Goal: Information Seeking & Learning: Find specific fact

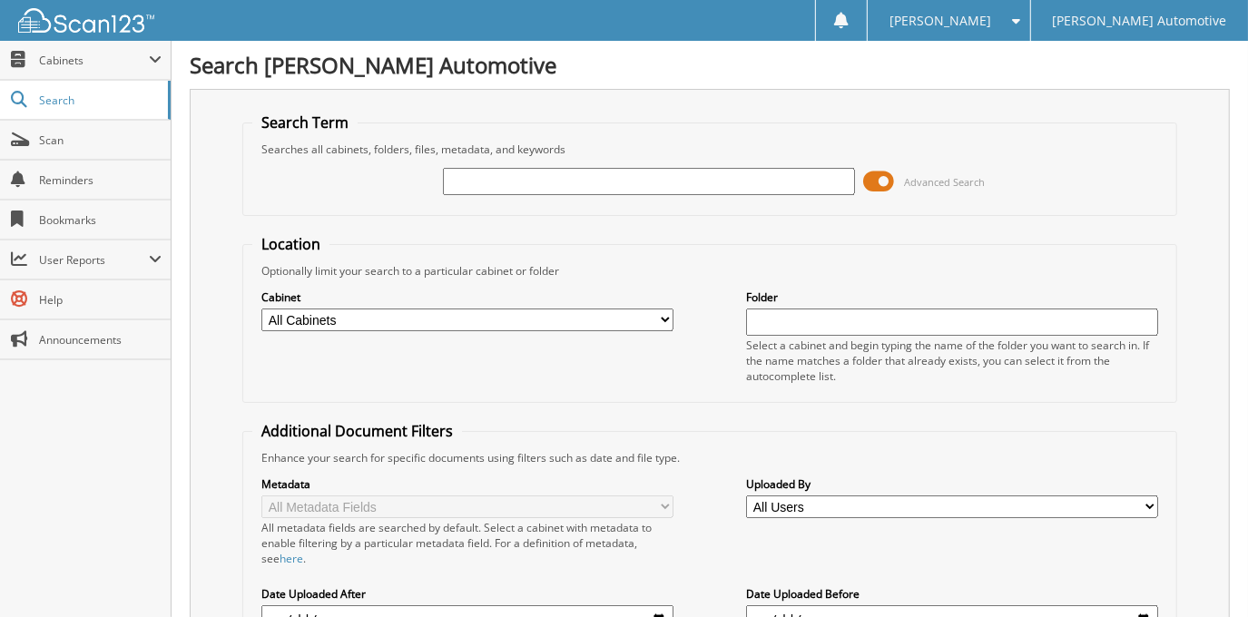
click at [596, 192] on input "text" at bounding box center [648, 181] width 411 height 27
click at [590, 181] on input "text" at bounding box center [648, 181] width 411 height 27
type input "[PERSON_NAME]"
click at [885, 181] on span at bounding box center [879, 181] width 31 height 27
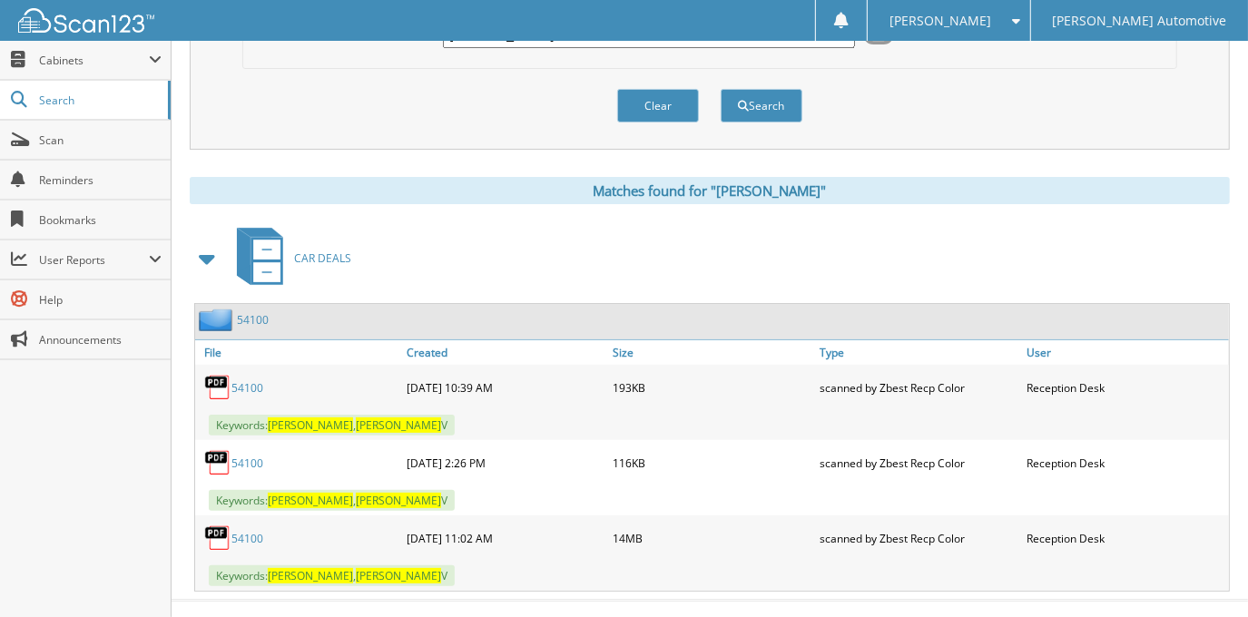
scroll to position [171, 0]
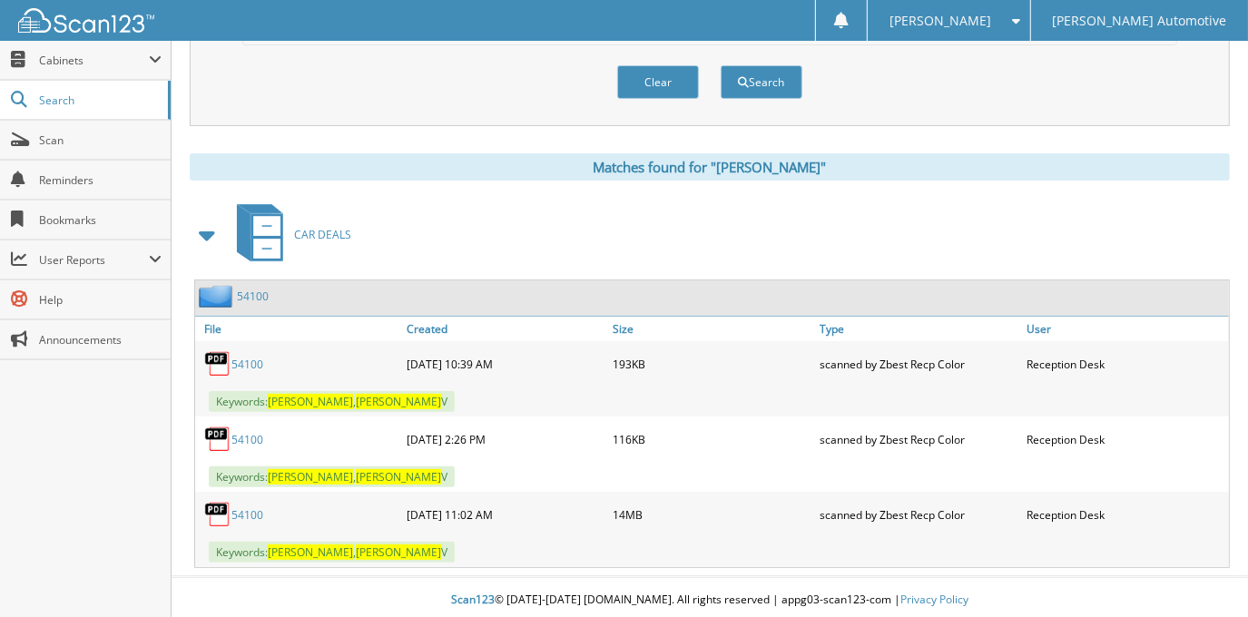
click at [253, 509] on link "54100" at bounding box center [247, 514] width 32 height 15
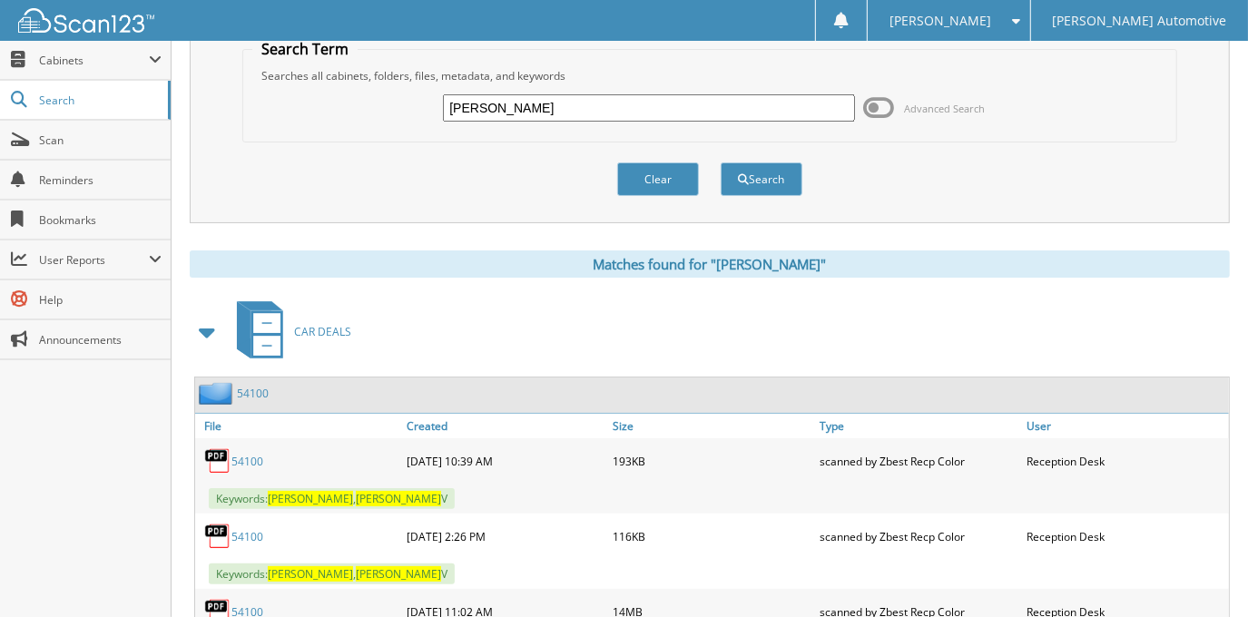
scroll to position [0, 0]
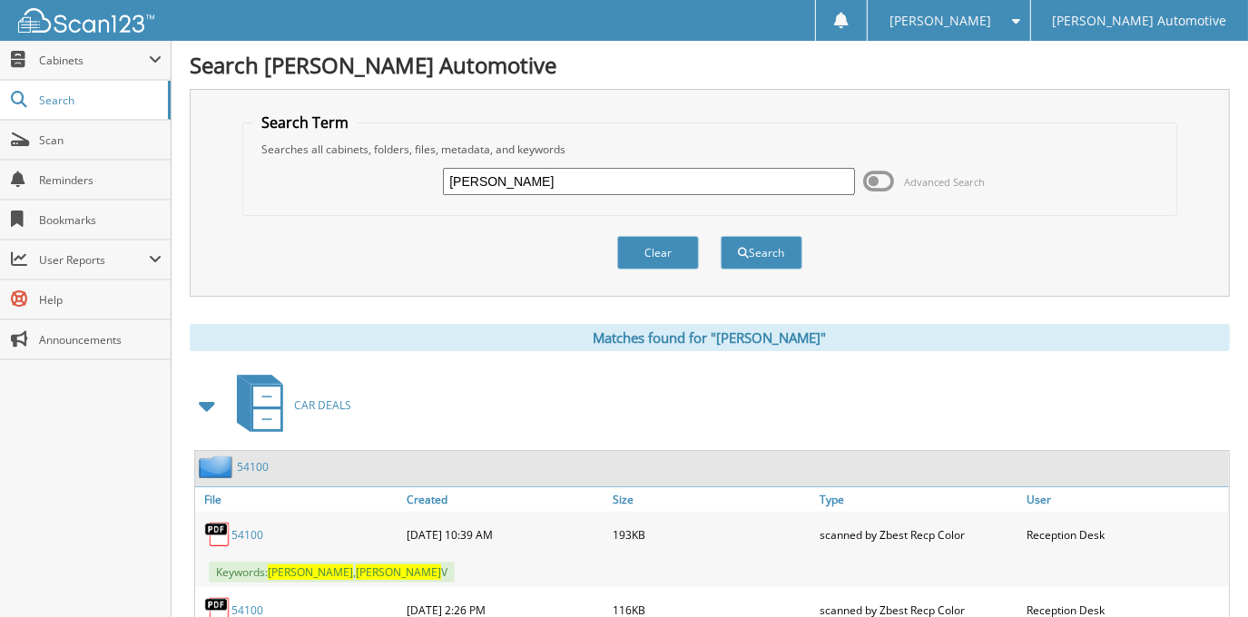
click at [720, 172] on input "CYNTHIA LINSCOMBE" at bounding box center [648, 181] width 411 height 27
type input "[PERSON_NAME]"
click at [720, 236] on button "Search" at bounding box center [761, 253] width 82 height 34
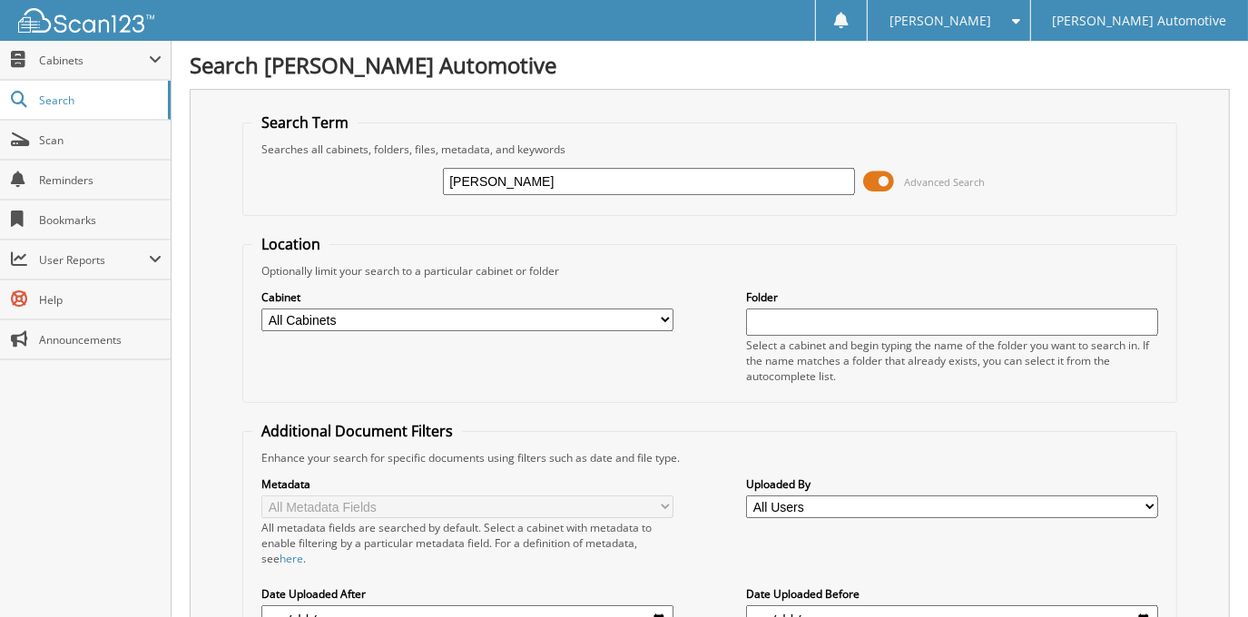
click at [881, 175] on span at bounding box center [879, 181] width 31 height 27
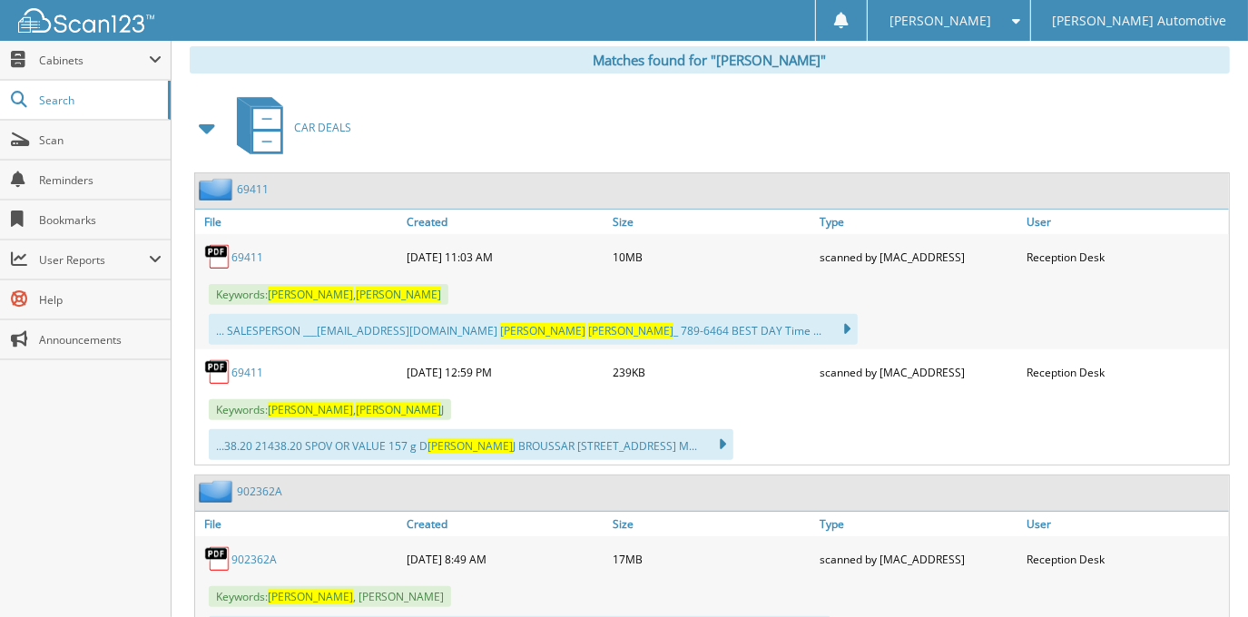
scroll to position [329, 0]
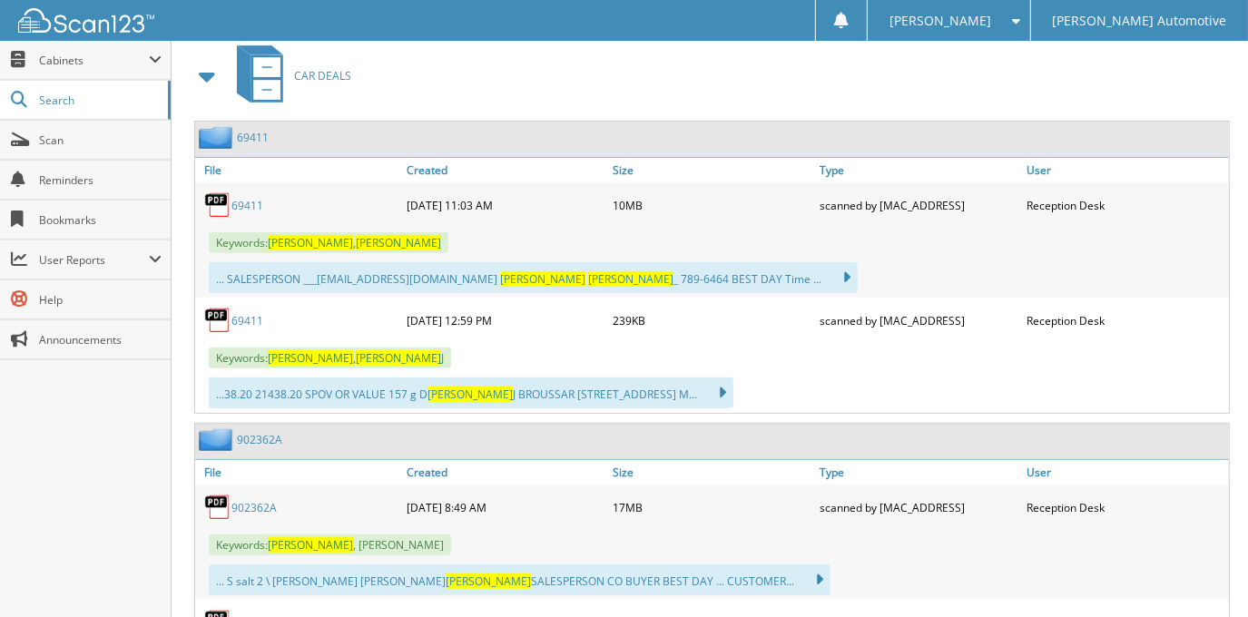
click at [246, 198] on link "69411" at bounding box center [247, 205] width 32 height 15
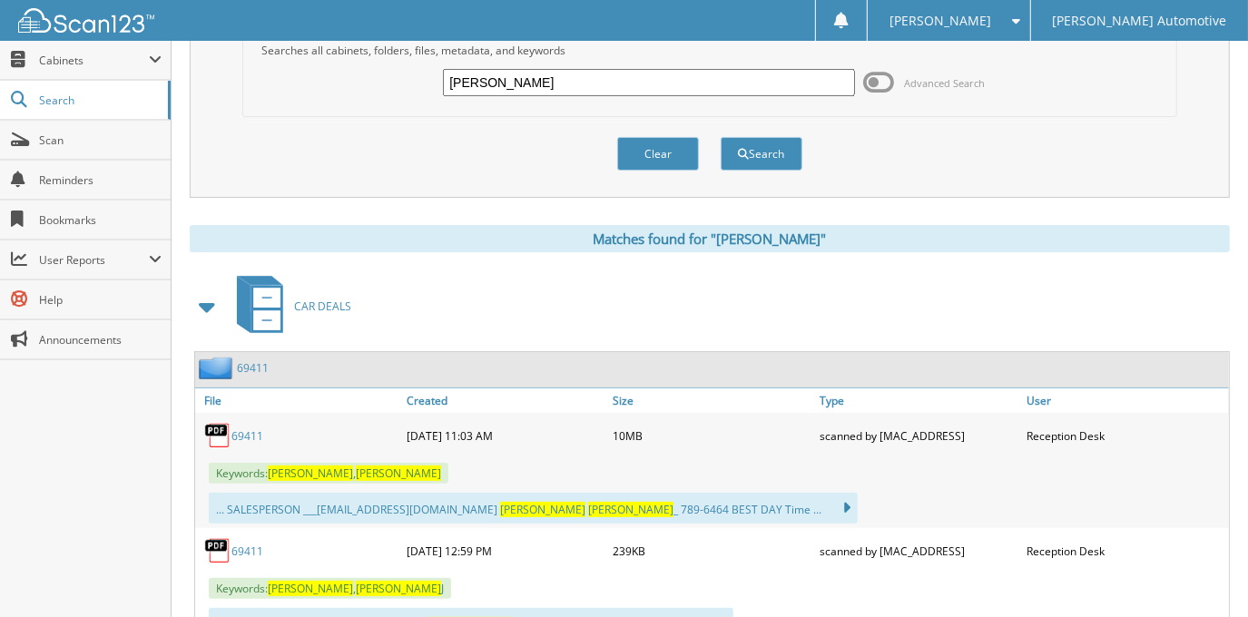
scroll to position [0, 0]
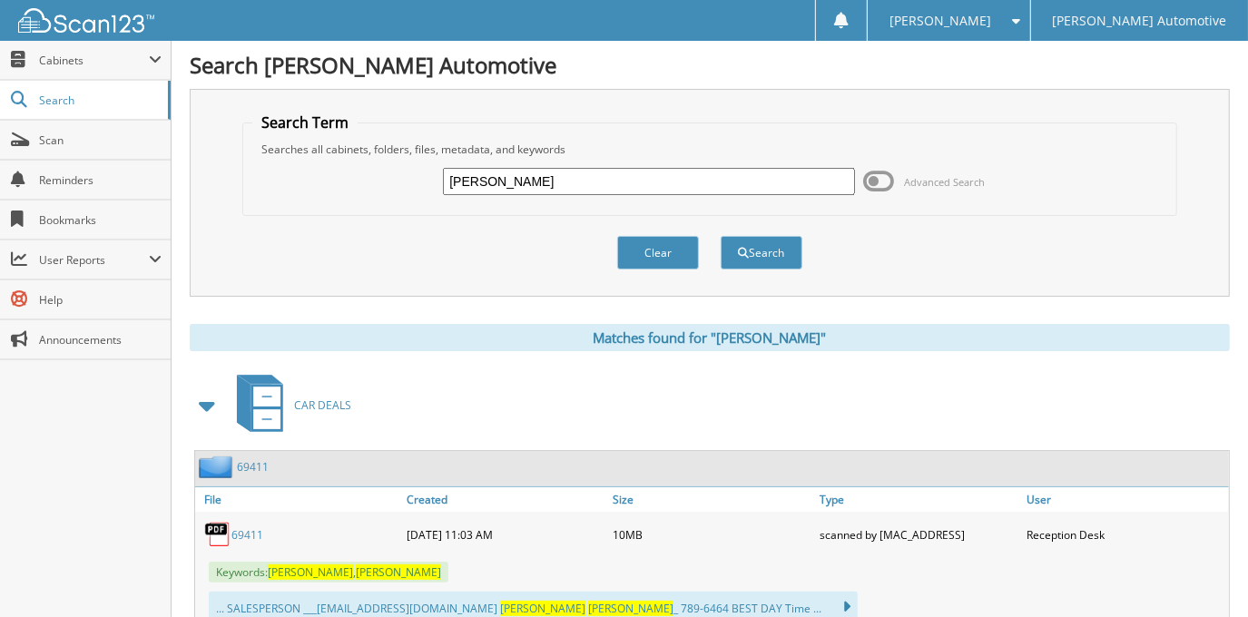
click at [886, 178] on span at bounding box center [879, 181] width 31 height 27
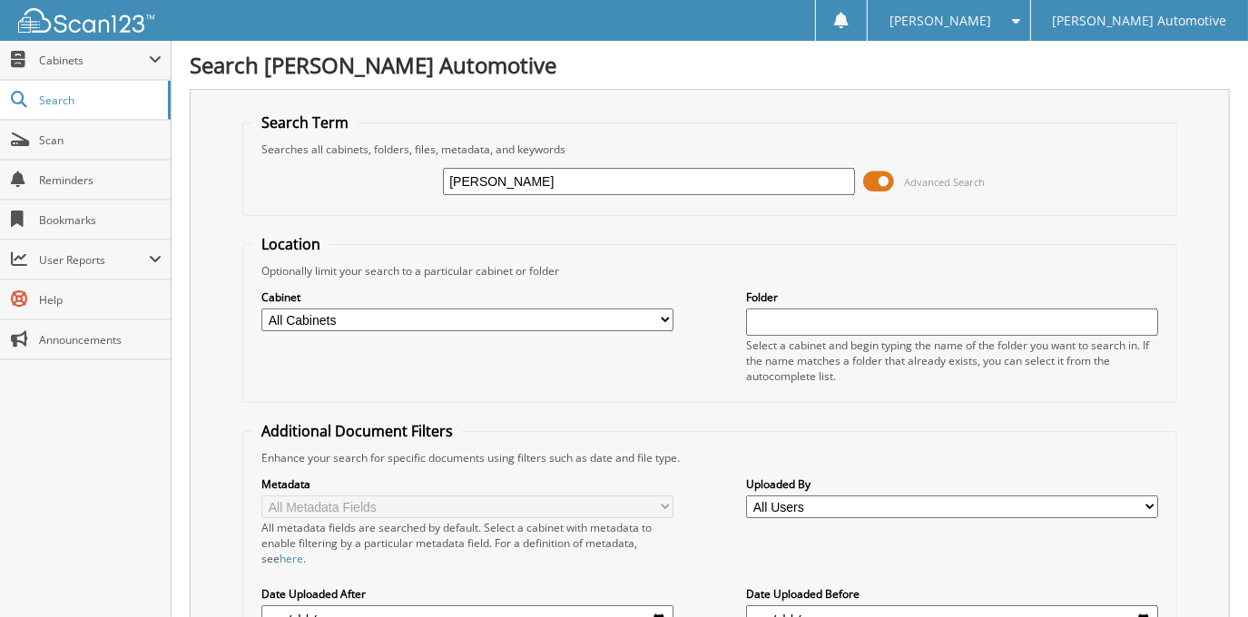
click at [354, 309] on select "All Cabinets ACCOUNTING DOCUMENTS CAR DEALS EL PASO CAR DEALS EL PASO RESERVES …" at bounding box center [466, 319] width 411 height 23
select select "3345"
click at [261, 308] on select "All Cabinets ACCOUNTING DOCUMENTS CAR DEALS EL PASO CAR DEALS EL PASO RESERVES …" at bounding box center [466, 319] width 411 height 23
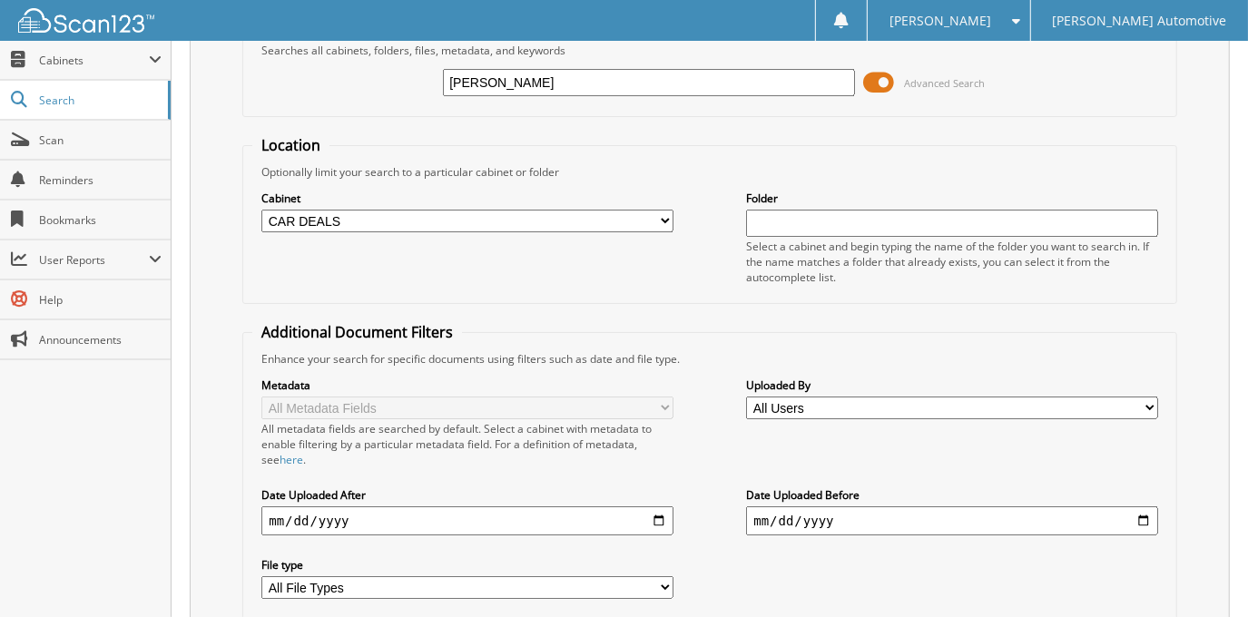
scroll to position [329, 0]
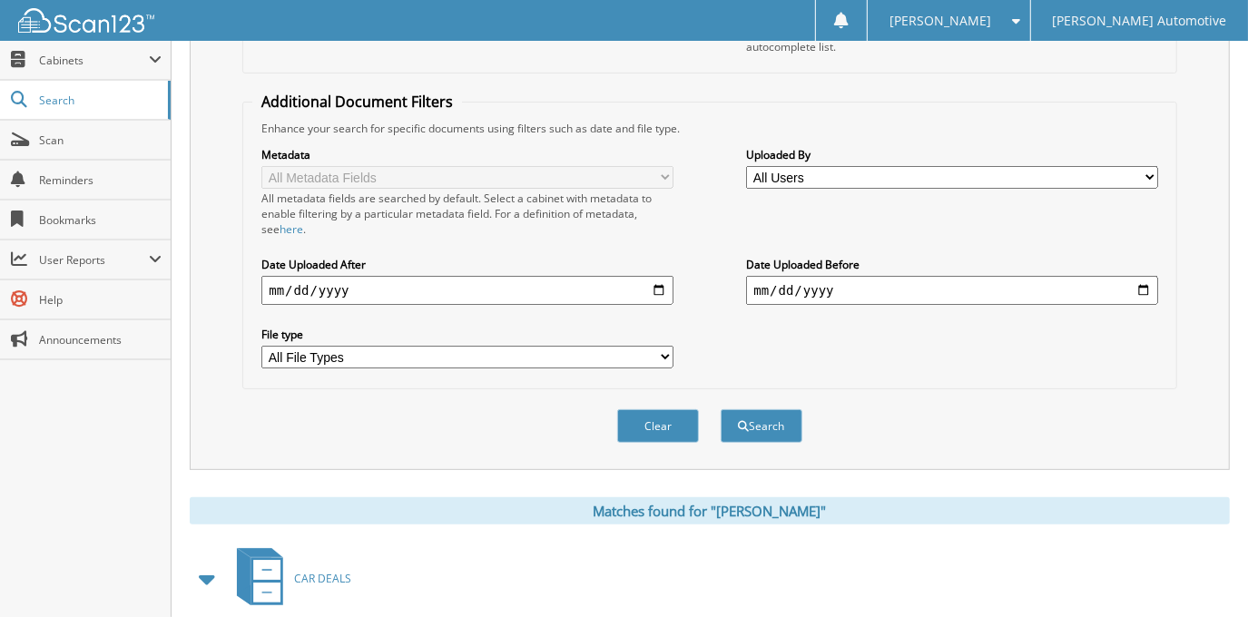
click at [806, 415] on div "Clear Search" at bounding box center [709, 425] width 934 height 73
click at [778, 416] on button "Search" at bounding box center [761, 426] width 82 height 34
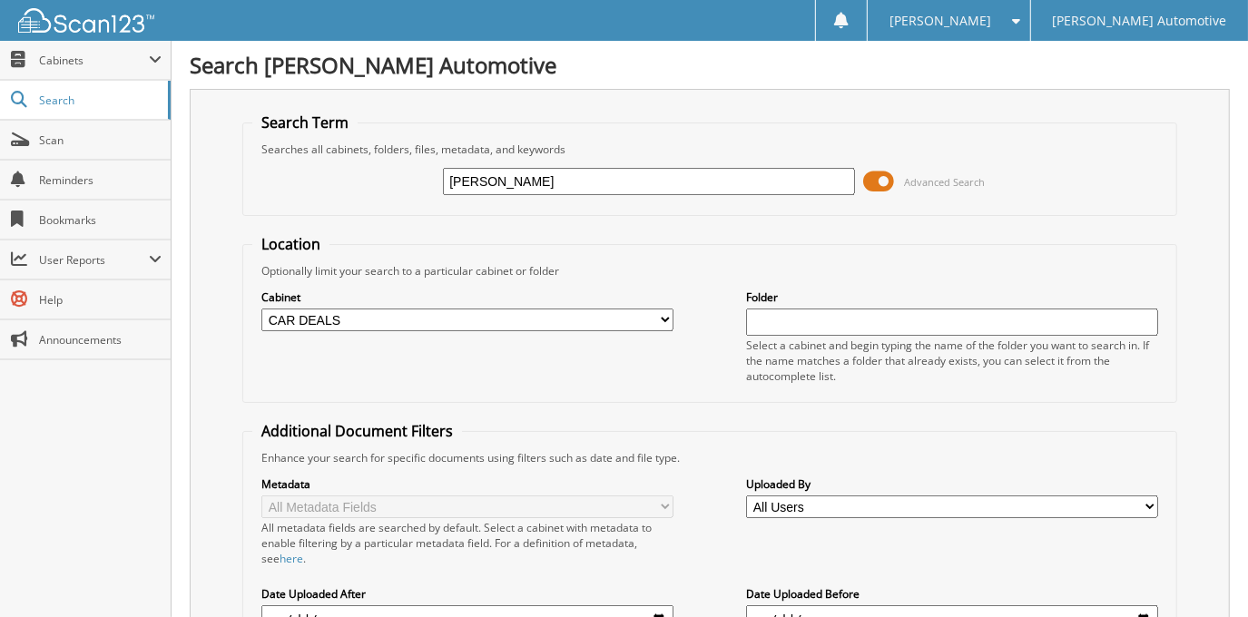
click at [876, 178] on span at bounding box center [879, 181] width 31 height 27
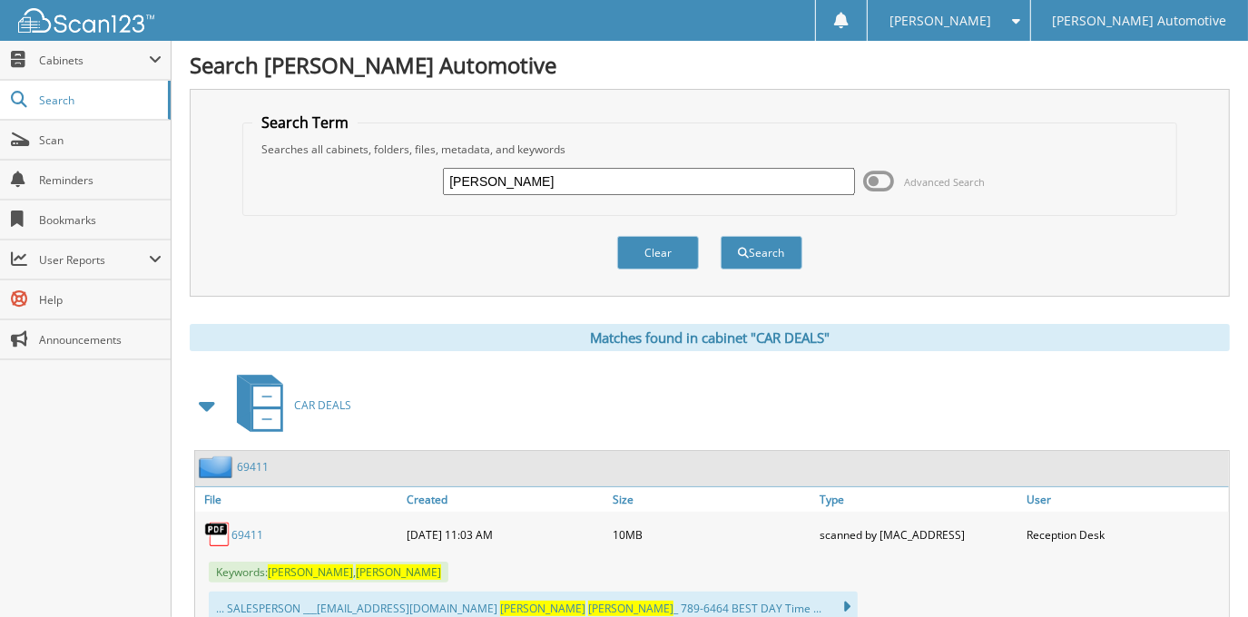
drag, startPoint x: 619, startPoint y: 177, endPoint x: 317, endPoint y: 175, distance: 302.1
click at [318, 175] on div "RICHARD BROUSSARD Advanced Search" at bounding box center [709, 181] width 914 height 49
type input "TRUDY ALEX"
click at [720, 236] on button "Search" at bounding box center [761, 253] width 82 height 34
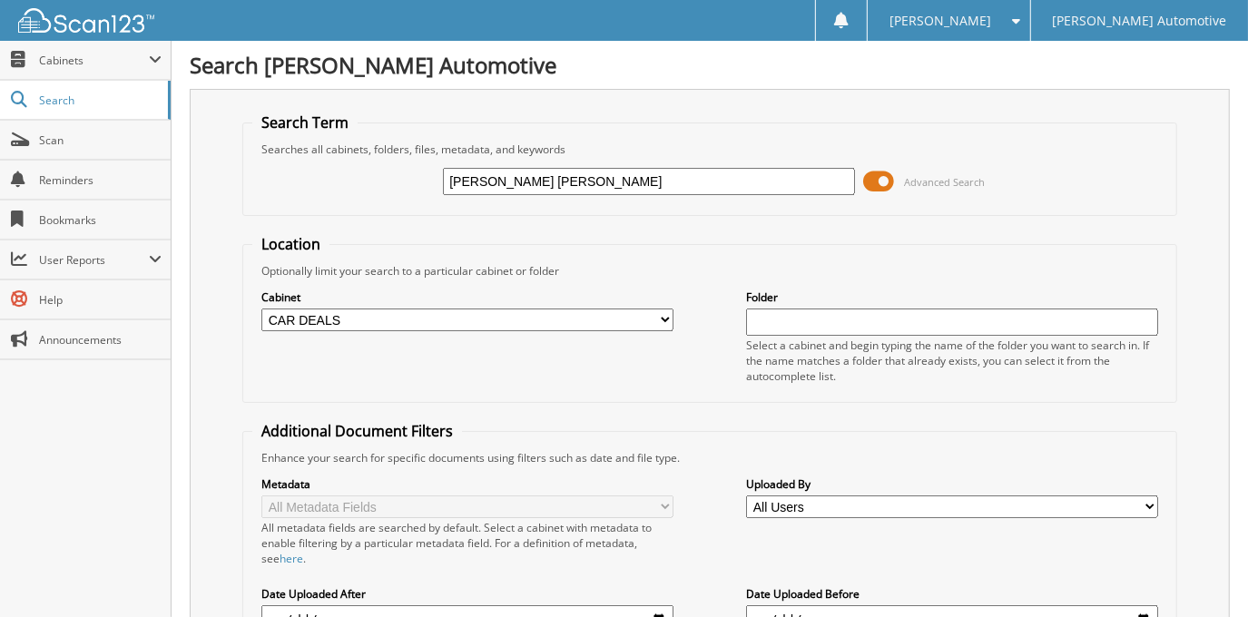
click at [872, 184] on span at bounding box center [879, 181] width 31 height 27
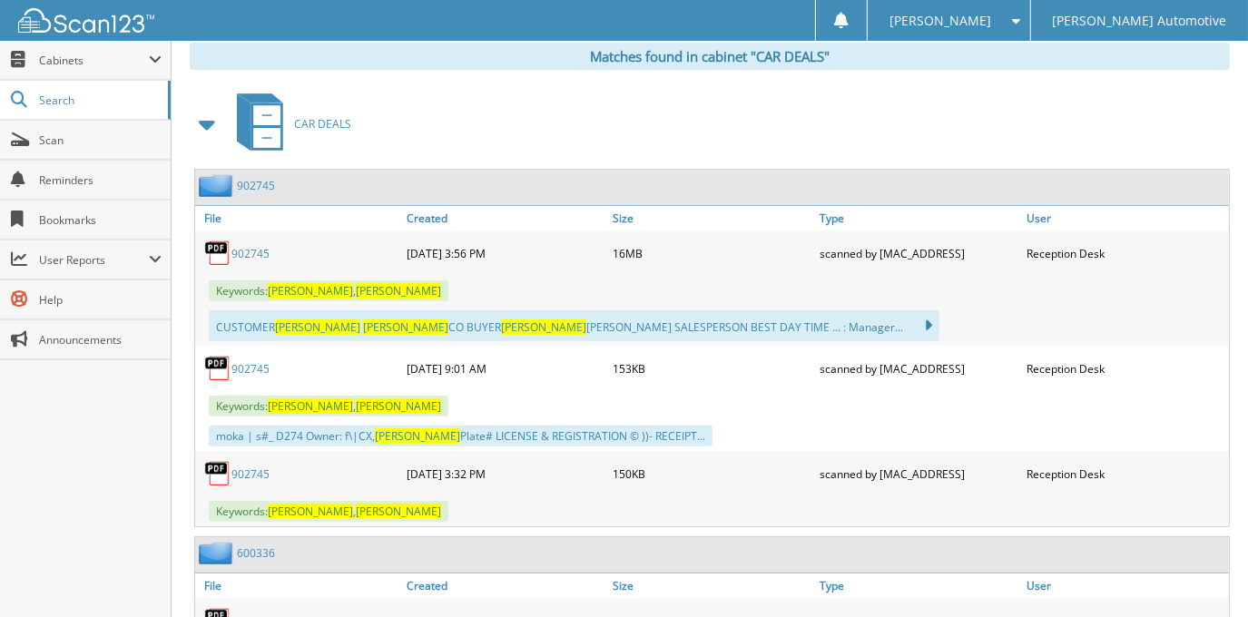
scroll to position [329, 0]
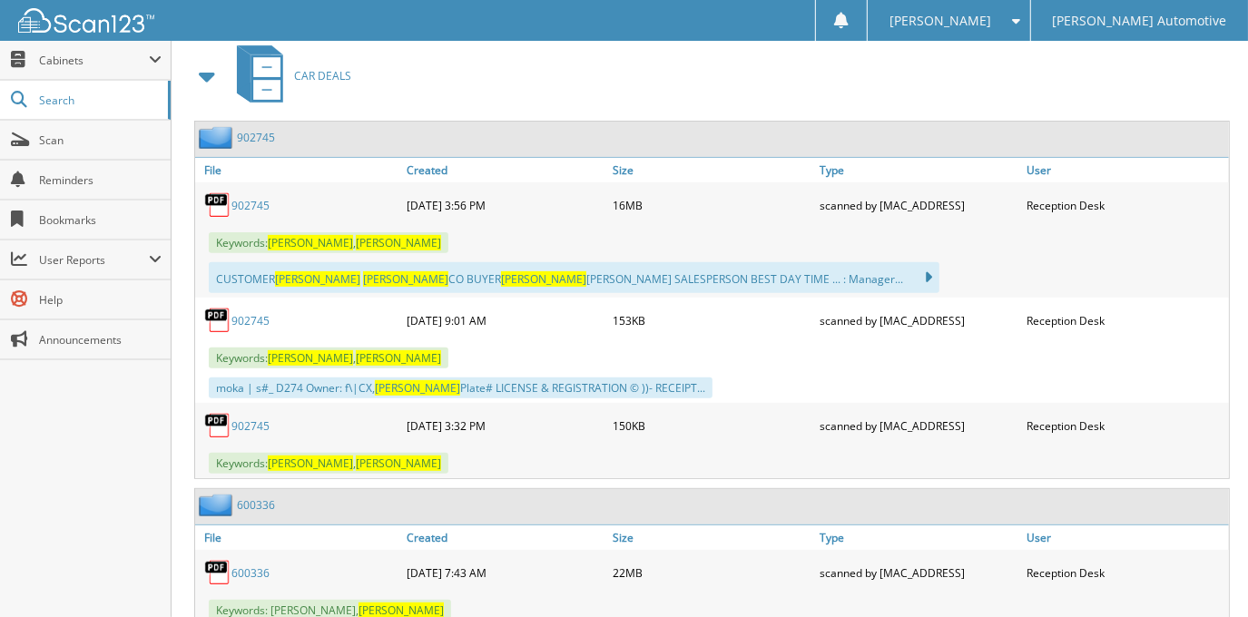
click at [254, 198] on link "902745" at bounding box center [250, 205] width 38 height 15
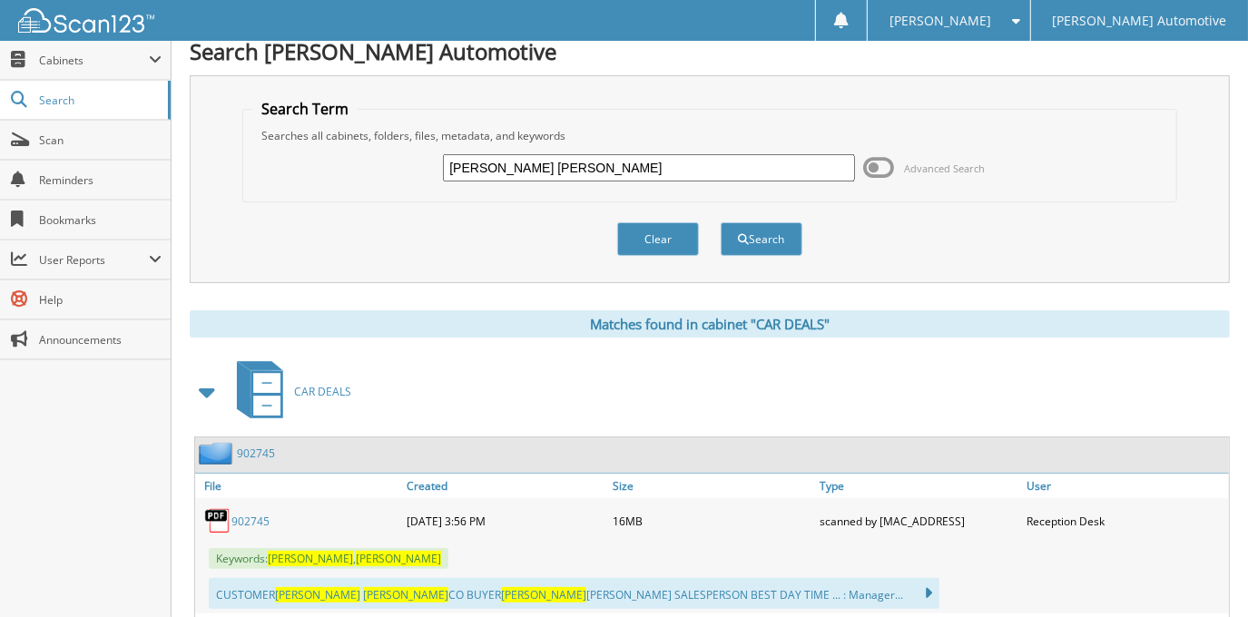
scroll to position [0, 0]
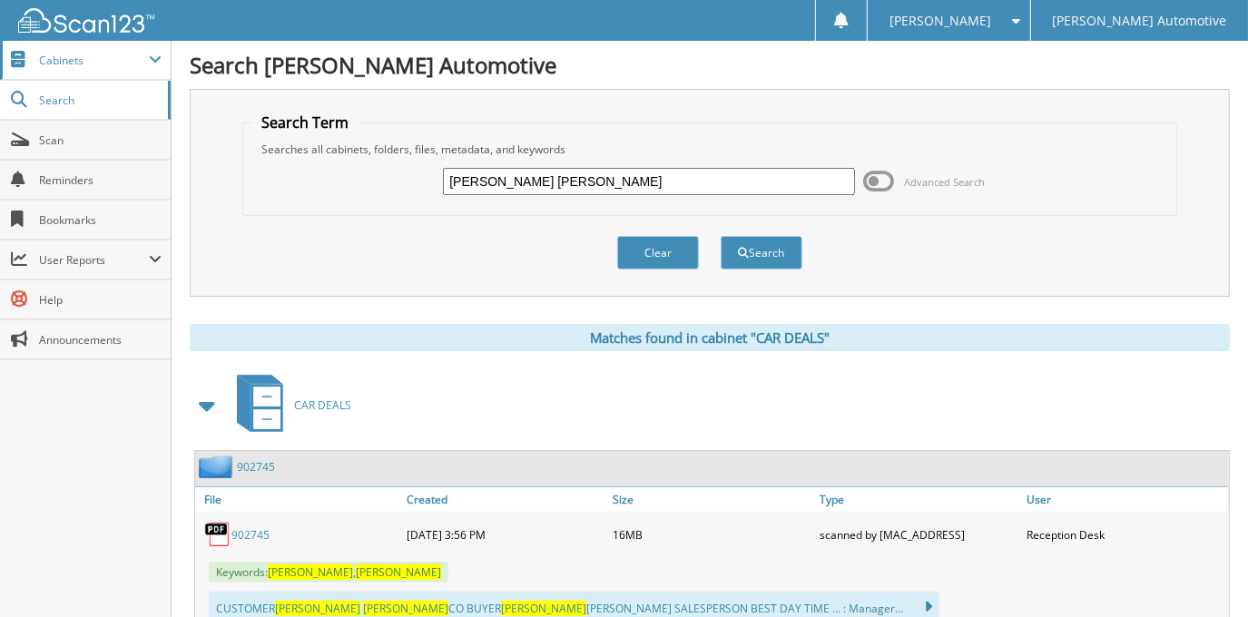
click at [74, 69] on span "Cabinets" at bounding box center [85, 60] width 171 height 39
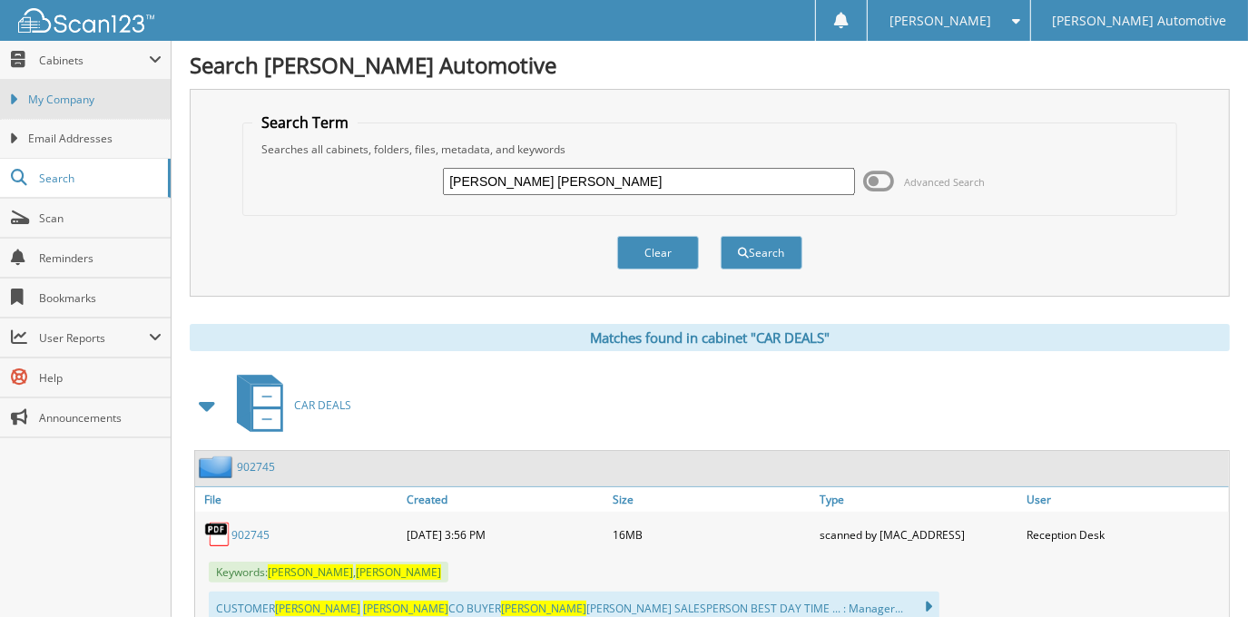
click at [103, 112] on link "My Company" at bounding box center [85, 99] width 171 height 39
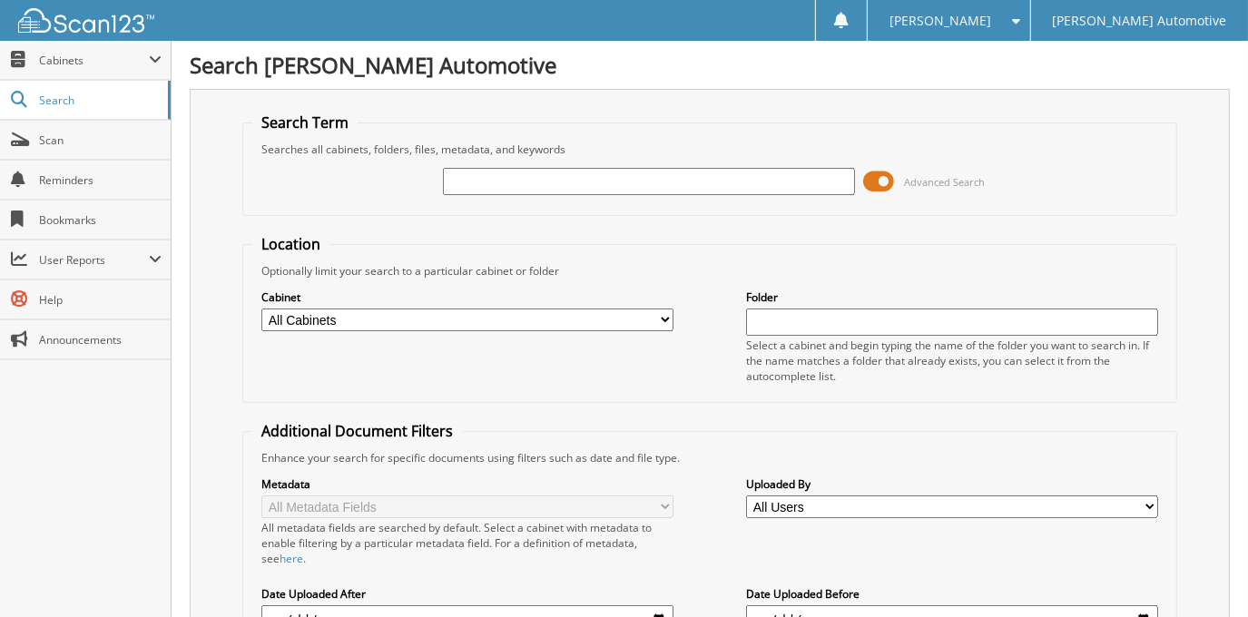
click at [882, 181] on span at bounding box center [879, 181] width 31 height 27
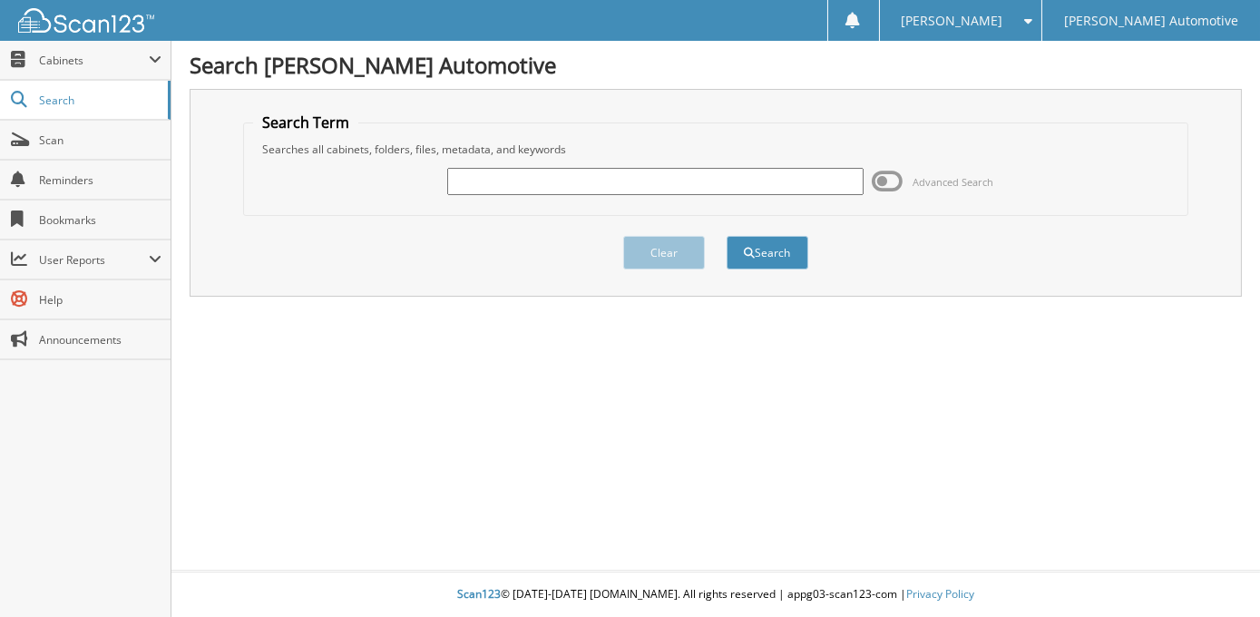
click at [649, 179] on input "text" at bounding box center [655, 181] width 416 height 27
type input "j"
type input "[PERSON_NAME]"
click at [727, 236] on button "Search" at bounding box center [768, 253] width 82 height 34
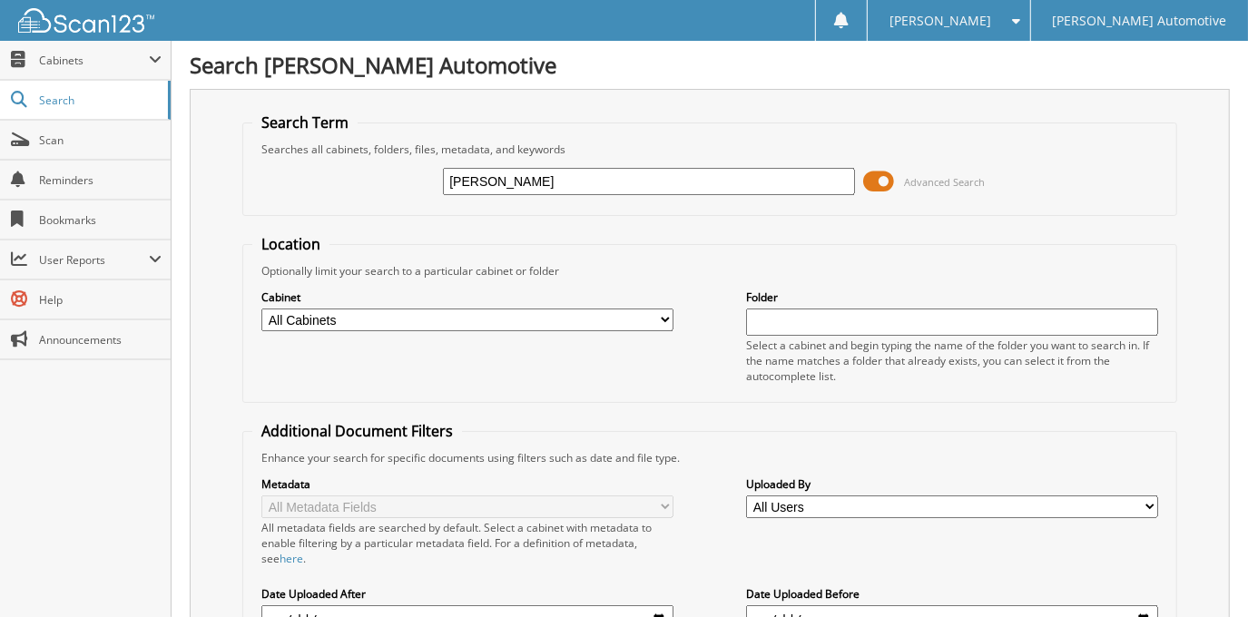
click at [876, 187] on span at bounding box center [879, 181] width 31 height 27
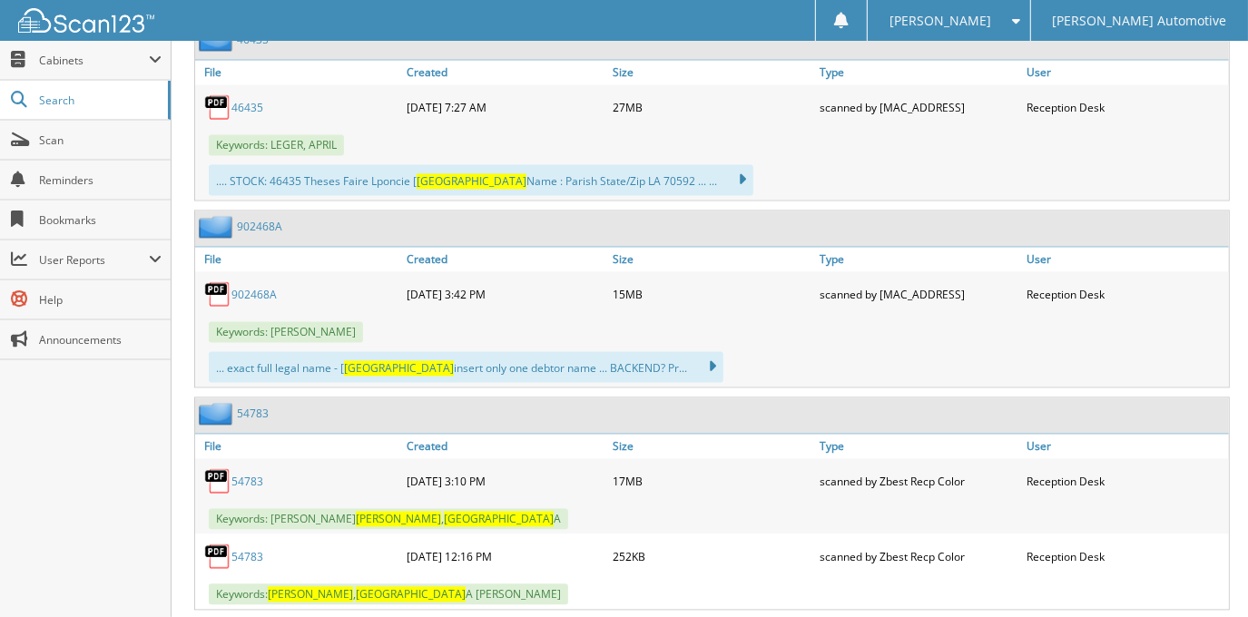
scroll to position [2360, 0]
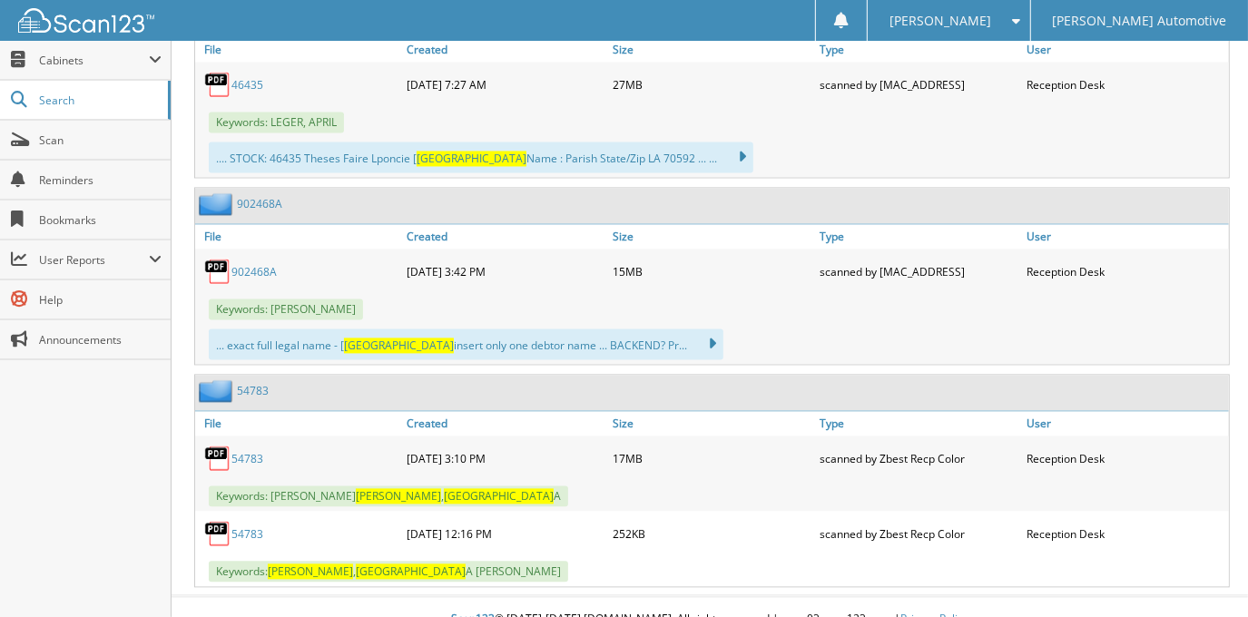
click at [246, 451] on link "54783" at bounding box center [247, 458] width 32 height 15
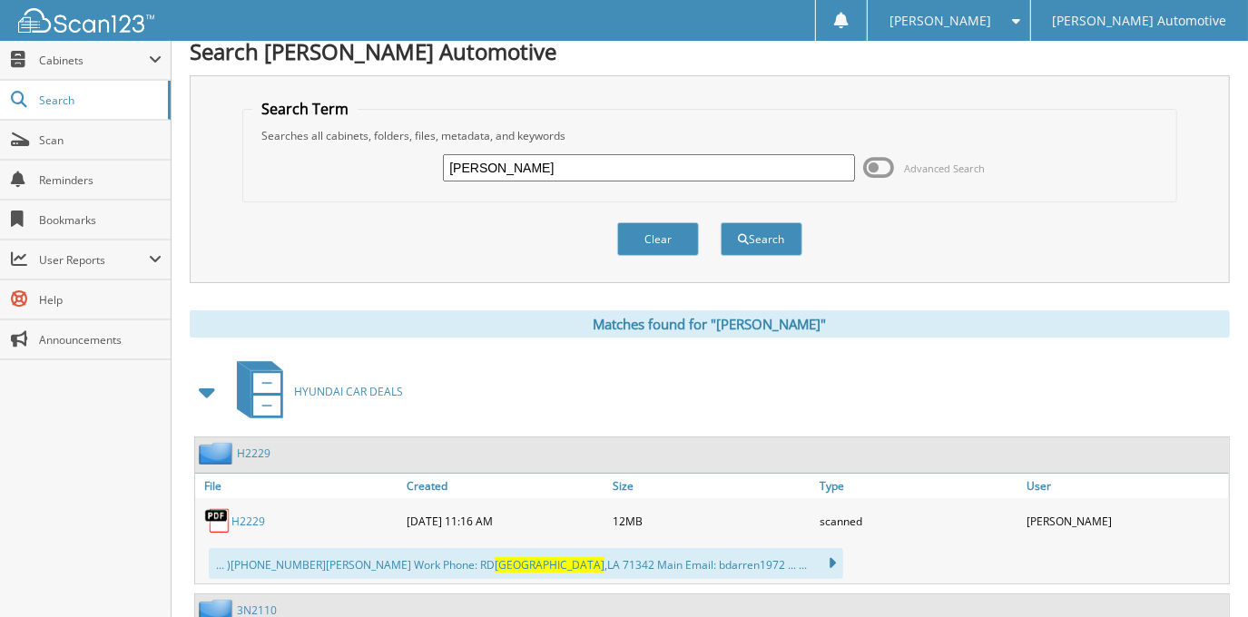
scroll to position [0, 0]
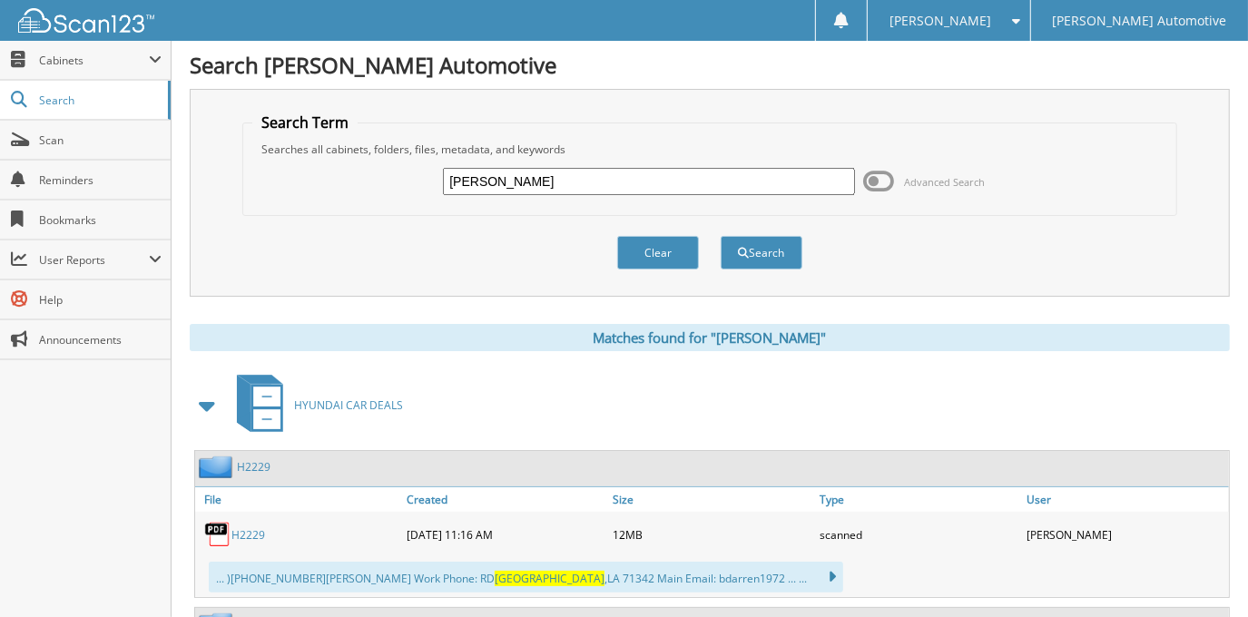
drag, startPoint x: 624, startPoint y: 181, endPoint x: 342, endPoint y: 234, distance: 287.0
click at [346, 233] on form "Search Term Searches all cabinets, folders, files, metadata, and keywords [PERS…" at bounding box center [709, 201] width 934 height 177
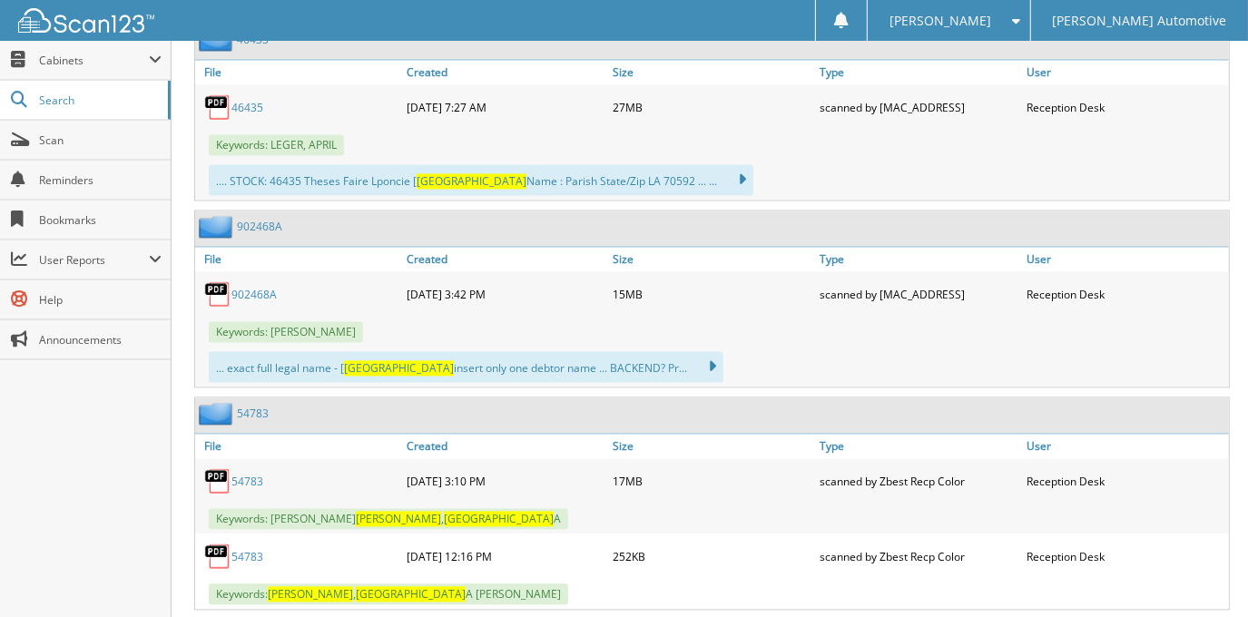
scroll to position [2360, 0]
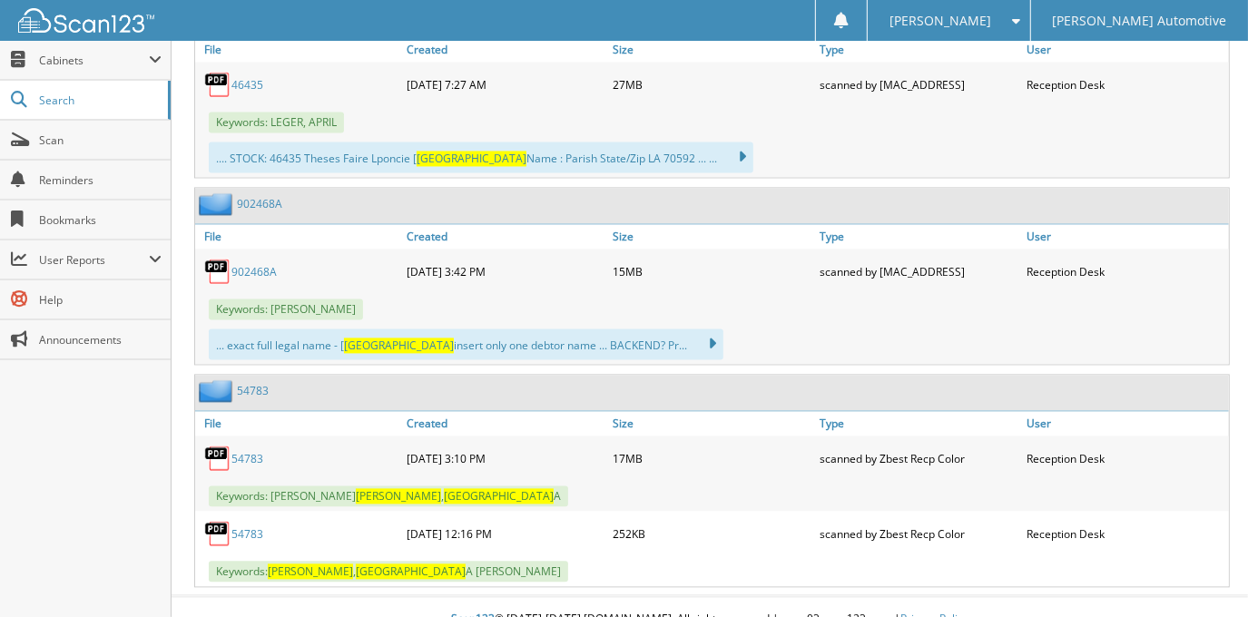
click at [659, 556] on div "Keywords: [PERSON_NAME] , [GEOGRAPHIC_DATA][PERSON_NAME]" at bounding box center [711, 571] width 1033 height 30
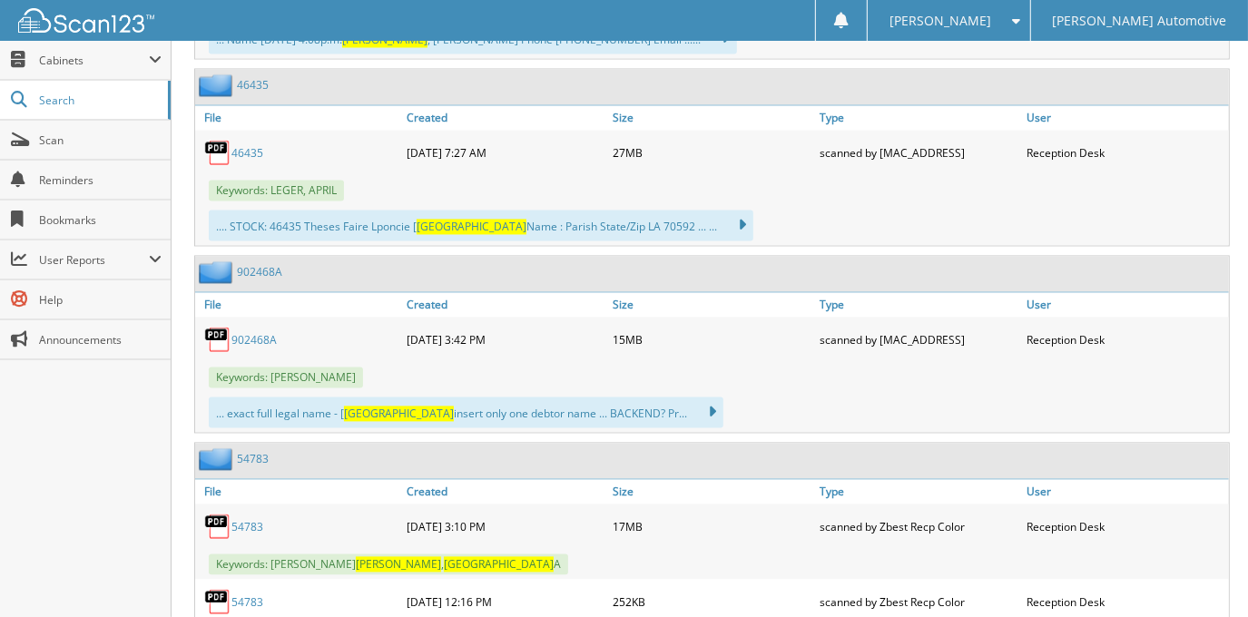
scroll to position [2195, 0]
